Goal: Navigation & Orientation: Find specific page/section

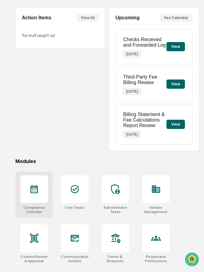
scroll to position [53, 0]
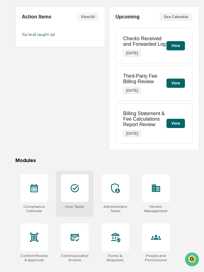
click at [73, 190] on icon at bounding box center [75, 188] width 8 height 8
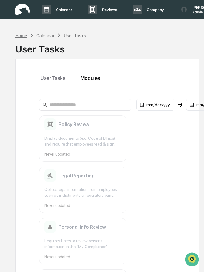
click at [23, 34] on div "Home" at bounding box center [21, 35] width 12 height 5
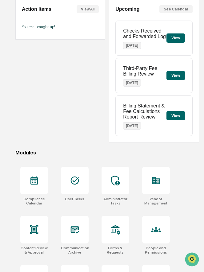
scroll to position [136, 0]
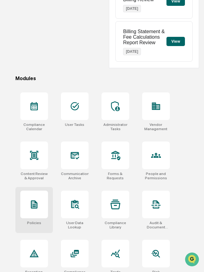
click at [35, 210] on icon at bounding box center [34, 205] width 10 height 10
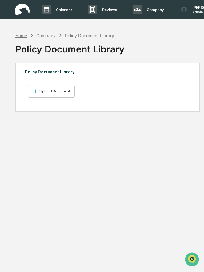
click at [22, 35] on div "Home" at bounding box center [21, 35] width 12 height 5
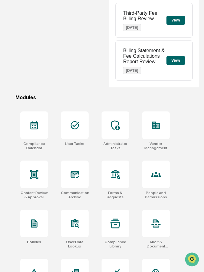
scroll to position [119, 0]
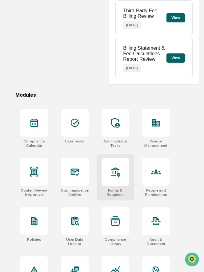
click at [115, 177] on icon at bounding box center [115, 172] width 10 height 10
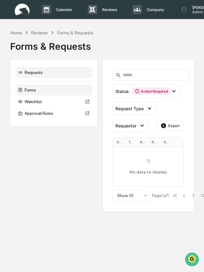
click at [60, 90] on div "Forms" at bounding box center [53, 90] width 77 height 11
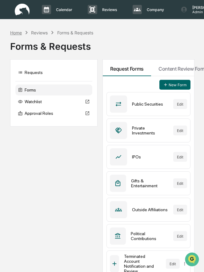
click at [18, 33] on div "Home" at bounding box center [16, 32] width 12 height 5
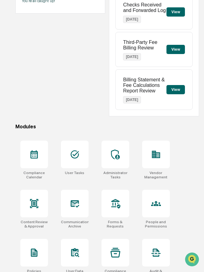
scroll to position [196, 0]
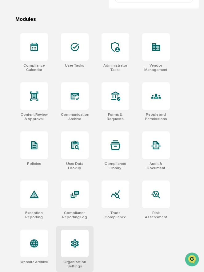
click at [78, 237] on div at bounding box center [75, 244] width 28 height 28
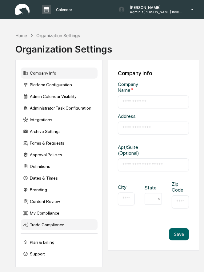
type input "**********"
type input "*********"
type input "*****"
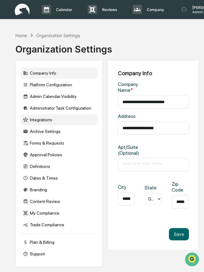
click at [55, 124] on div "Integrations" at bounding box center [59, 119] width 77 height 11
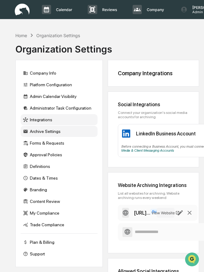
click at [42, 132] on div "Archive Settings" at bounding box center [59, 131] width 77 height 11
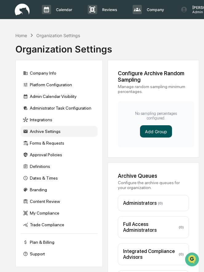
click at [156, 129] on button "Add Group" at bounding box center [156, 131] width 32 height 12
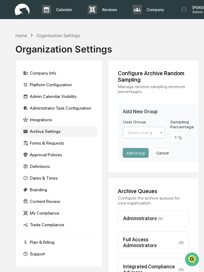
click at [144, 133] on div at bounding box center [141, 133] width 28 height 6
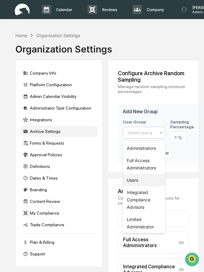
click at [143, 180] on div "Users" at bounding box center [144, 180] width 42 height 12
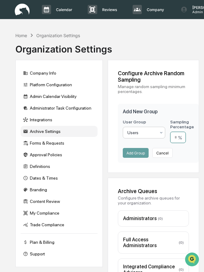
click at [176, 140] on input "number" at bounding box center [178, 137] width 16 height 11
type input "**"
click at [137, 154] on button "Add Group" at bounding box center [136, 153] width 26 height 10
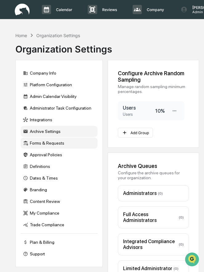
click at [42, 145] on div "Forms & Requests" at bounding box center [59, 143] width 77 height 11
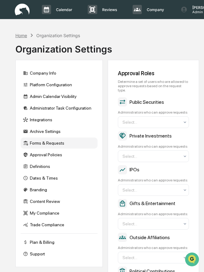
click at [22, 34] on div "Home" at bounding box center [21, 35] width 12 height 5
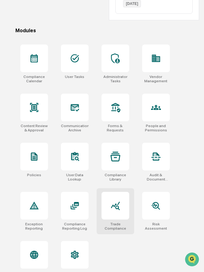
scroll to position [183, 0]
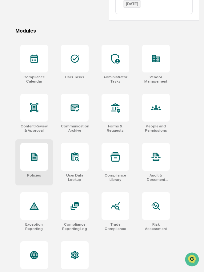
click at [37, 154] on icon at bounding box center [34, 157] width 10 height 10
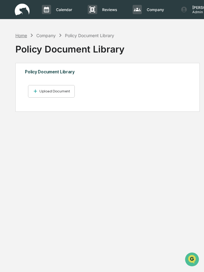
click at [20, 34] on div "Home" at bounding box center [21, 35] width 12 height 5
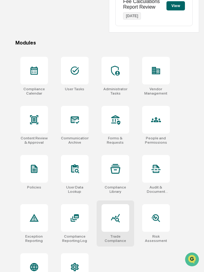
scroll to position [161, 0]
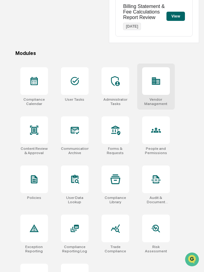
click at [156, 92] on div at bounding box center [156, 81] width 28 height 28
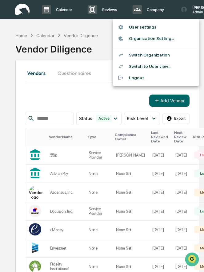
click at [138, 56] on li "Switch Organization" at bounding box center [156, 54] width 86 height 11
